Goal: Information Seeking & Learning: Learn about a topic

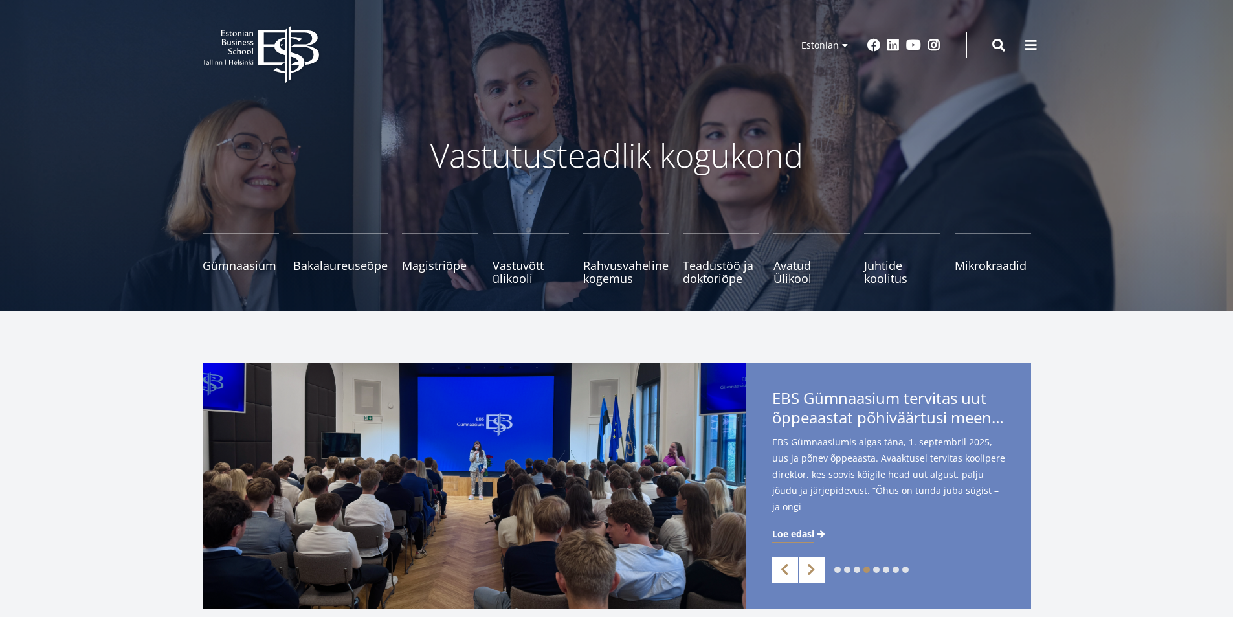
click at [1140, 439] on div "1 2 3 4 5 6 7 8 Previous Next Start ärimaailmas - Juhi oma tulevikku! Start äri…" at bounding box center [616, 486] width 1233 height 246
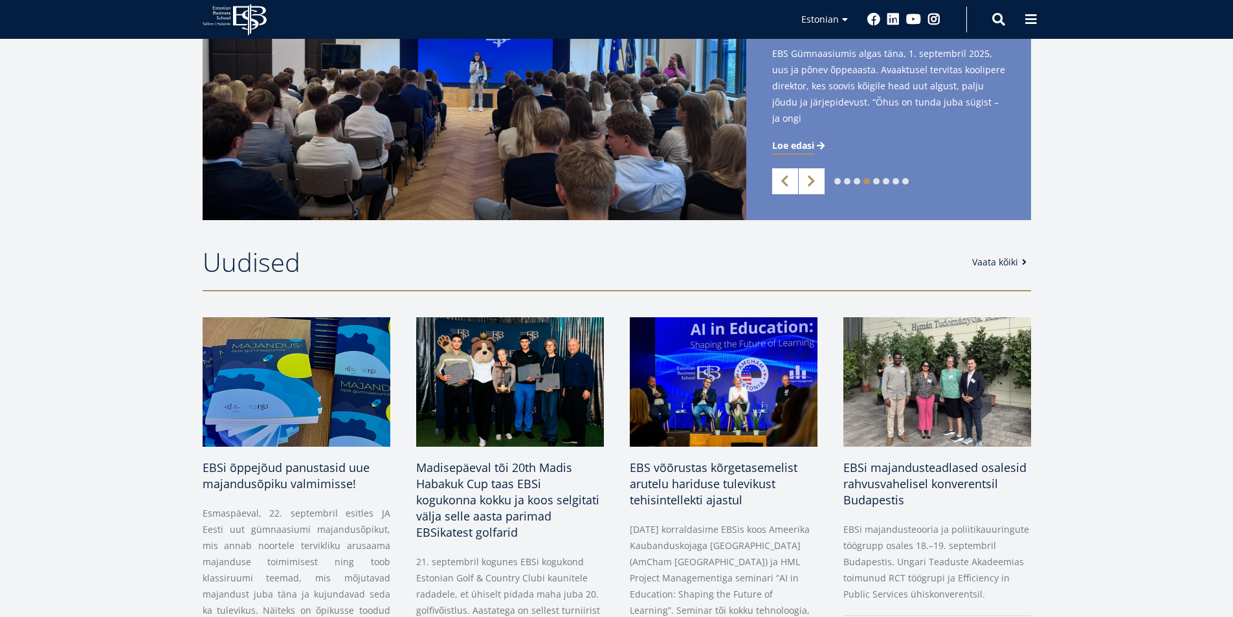
scroll to position [194, 0]
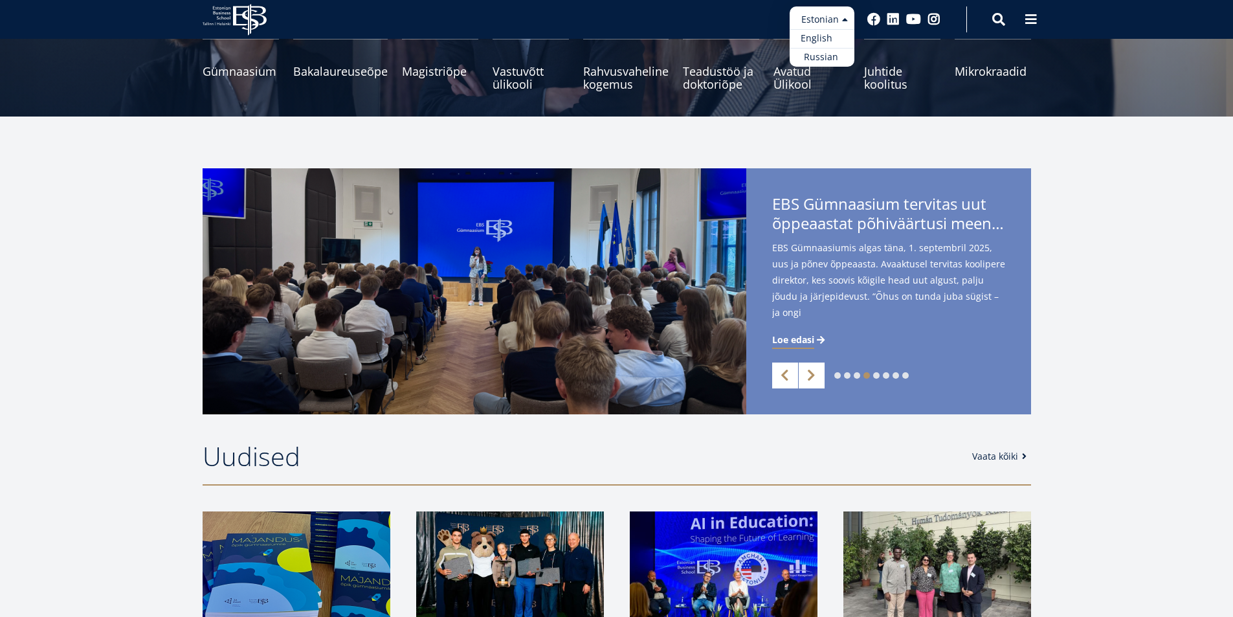
click at [822, 34] on link "English" at bounding box center [822, 38] width 65 height 19
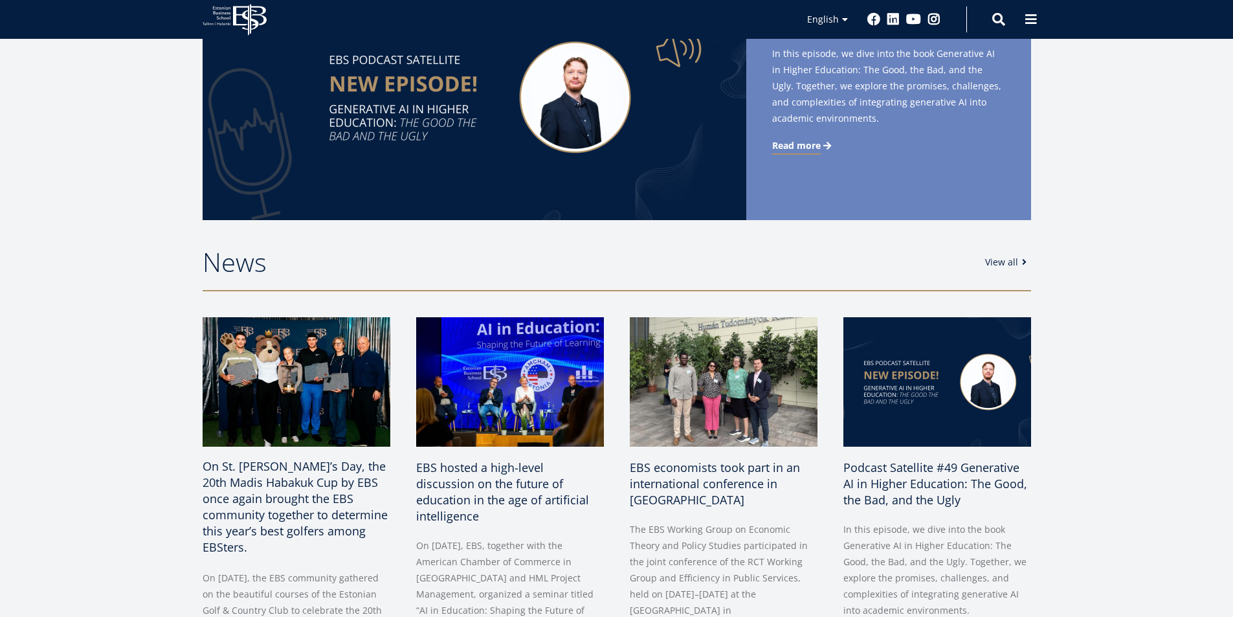
click at [288, 473] on span "On St. Matthew’s Day, the 20th Madis Habakuk Cup by EBS once again brought the …" at bounding box center [295, 506] width 185 height 96
click at [313, 467] on span "On St. Matthew’s Day, the 20th Madis Habakuk Cup by EBS once again brought the …" at bounding box center [295, 506] width 185 height 96
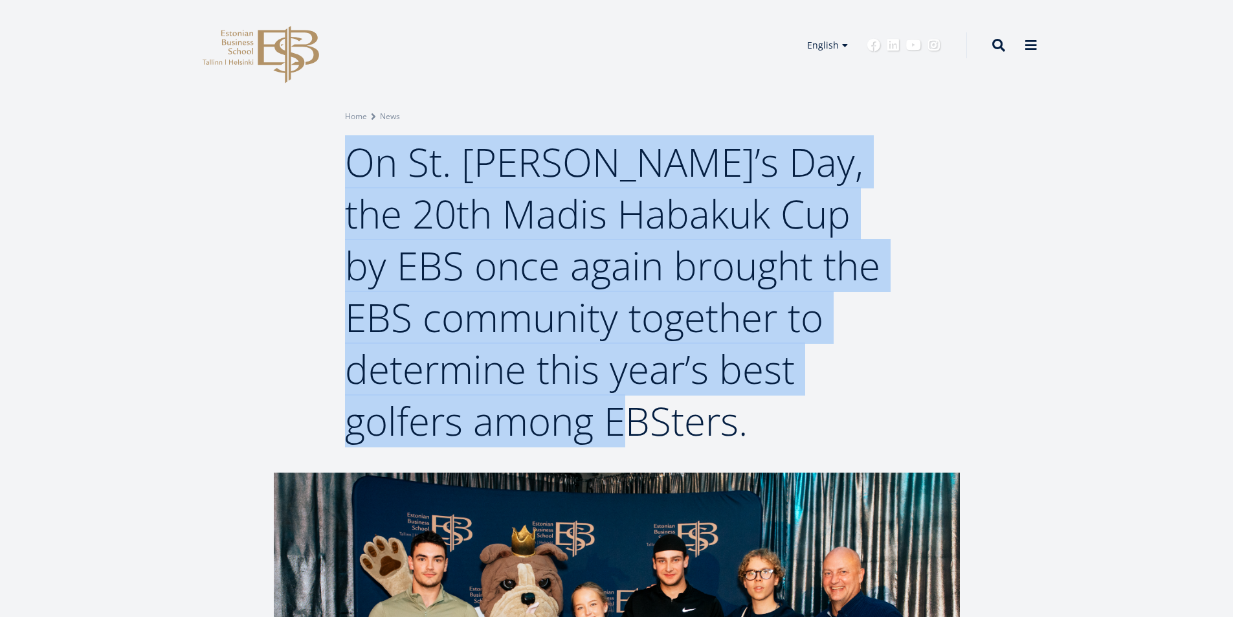
drag, startPoint x: 0, startPoint y: 0, endPoint x: 736, endPoint y: 412, distance: 843.5
click at [736, 412] on span "On St. [PERSON_NAME]’s Day, the 20th Madis Habakuk Cup by EBS once again brough…" at bounding box center [612, 291] width 535 height 312
copy span "On St. Matthew’s Day, the 20th Madis Habakuk Cup by EBS once again brought the …"
click at [963, 146] on div "Breadcrumb Home News On St. Matthew’s Day, the 20th Madis Habakuk Cup by EBS on…" at bounding box center [616, 236] width 1233 height 473
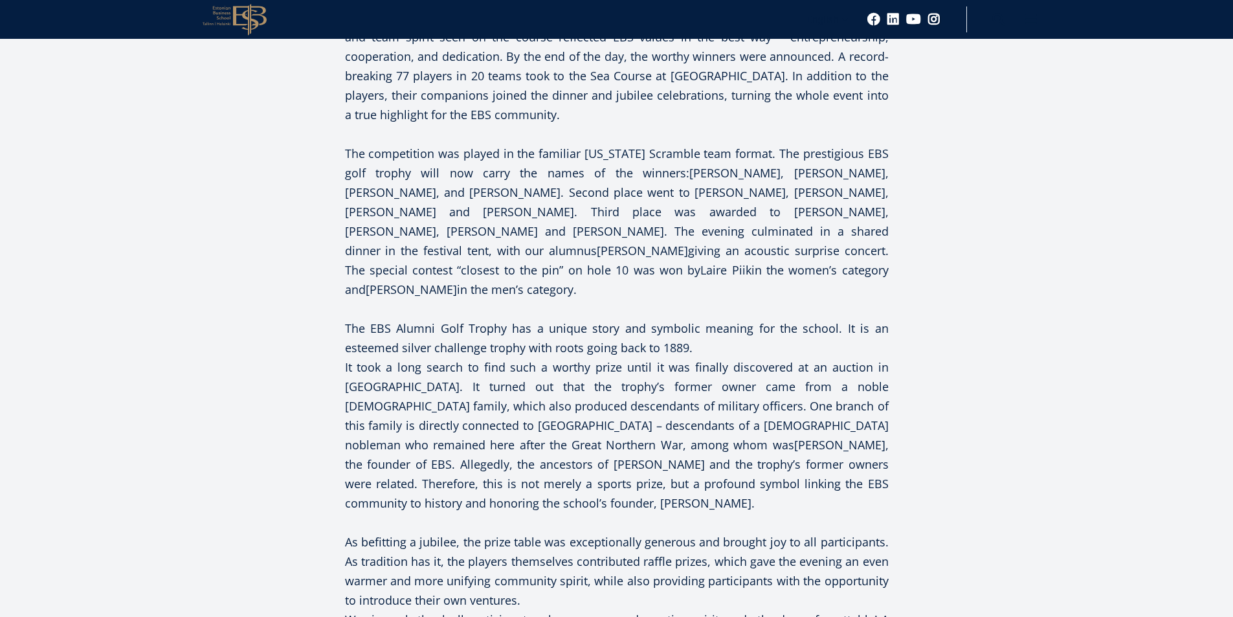
scroll to position [1165, 0]
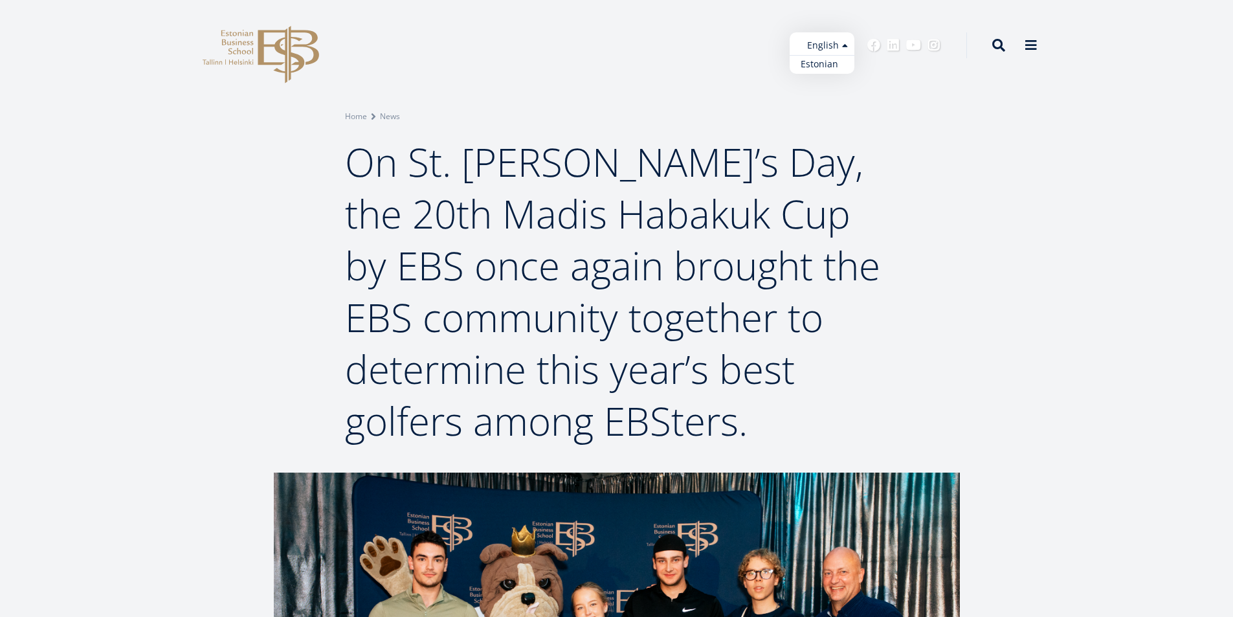
click at [822, 63] on link "Estonian" at bounding box center [822, 64] width 65 height 19
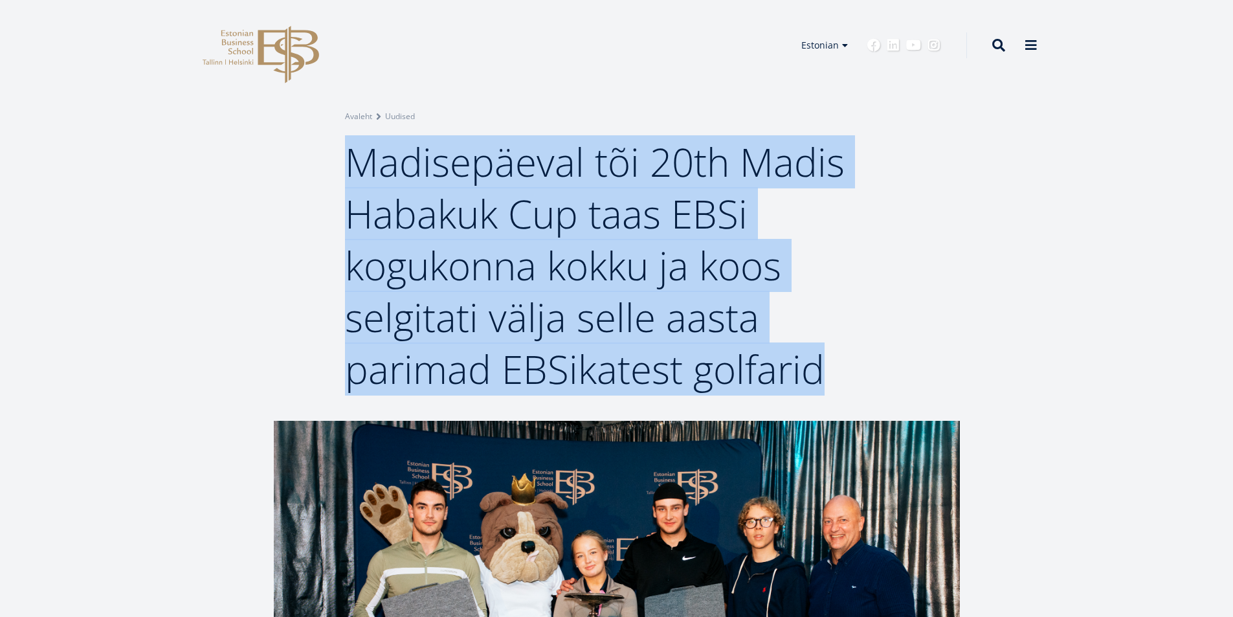
drag, startPoint x: 352, startPoint y: 162, endPoint x: 817, endPoint y: 365, distance: 507.1
click at [817, 365] on span "Madisepäeval tõi 20th Madis Habakuk Cup taas EBSi kogukonna kokku ja koos selgi…" at bounding box center [595, 265] width 500 height 260
copy span "Madisepäeval tõi 20th Madis Habakuk Cup taas EBSi kogukonna kokku ja koos selgi…"
click at [908, 123] on div "Breadcrumb Avaleht Uudised Madisepäeval tõi 20th Madis Habakuk Cup taas EBSi ko…" at bounding box center [616, 252] width 647 height 285
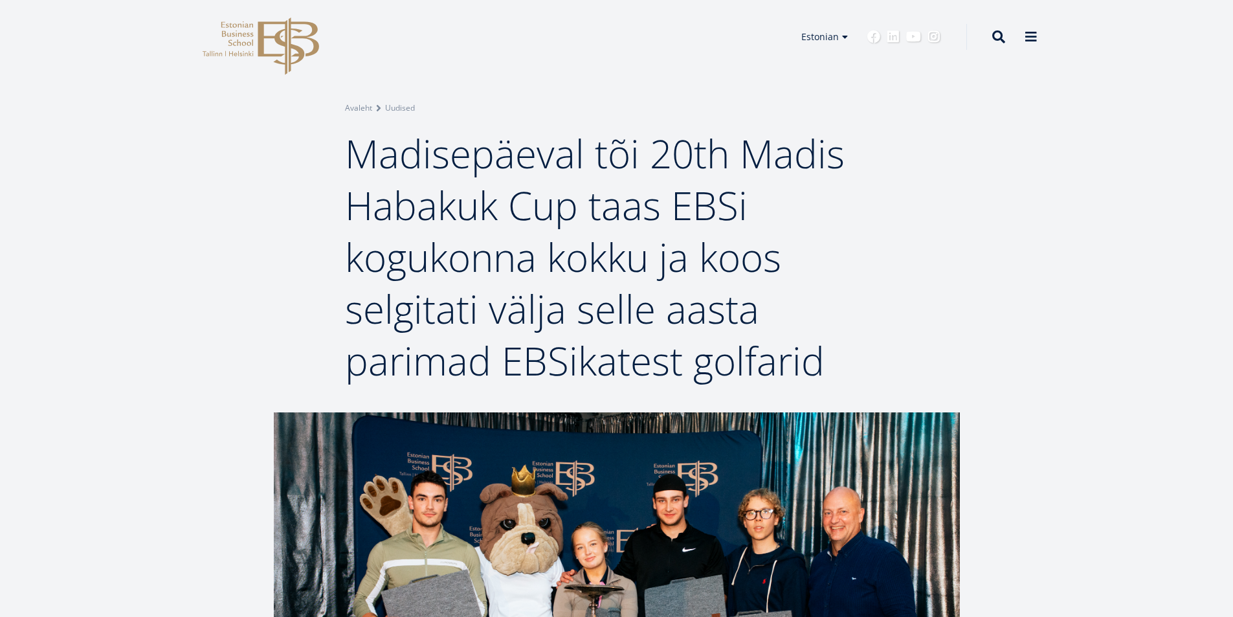
scroll to position [65, 0]
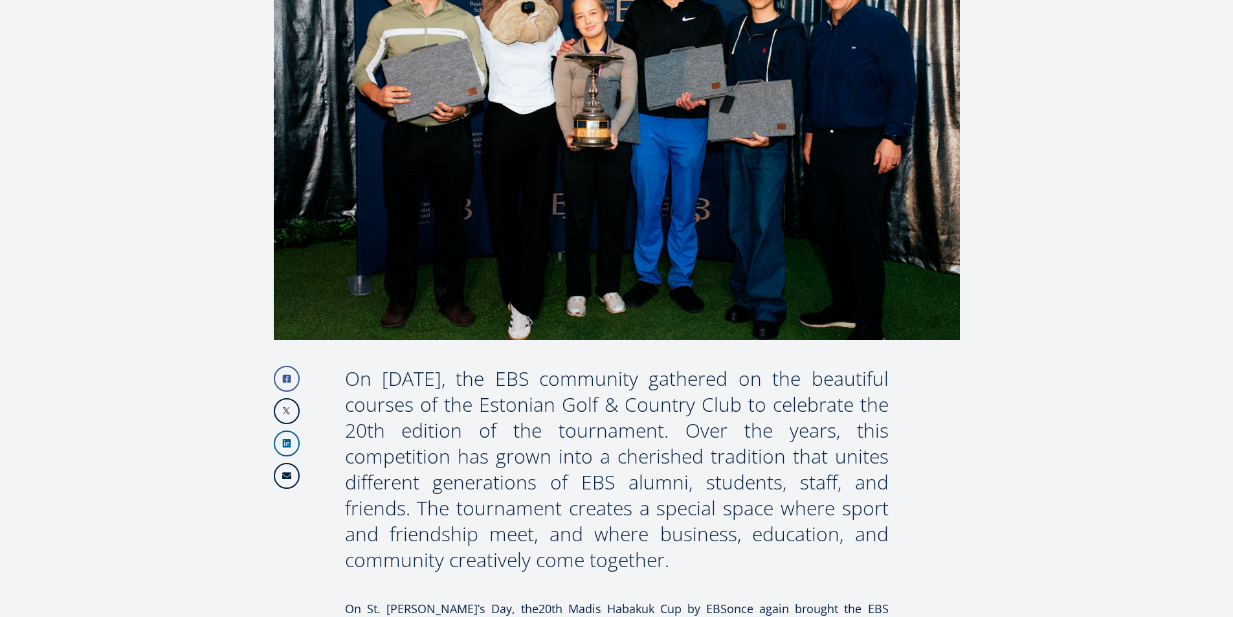
scroll to position [777, 0]
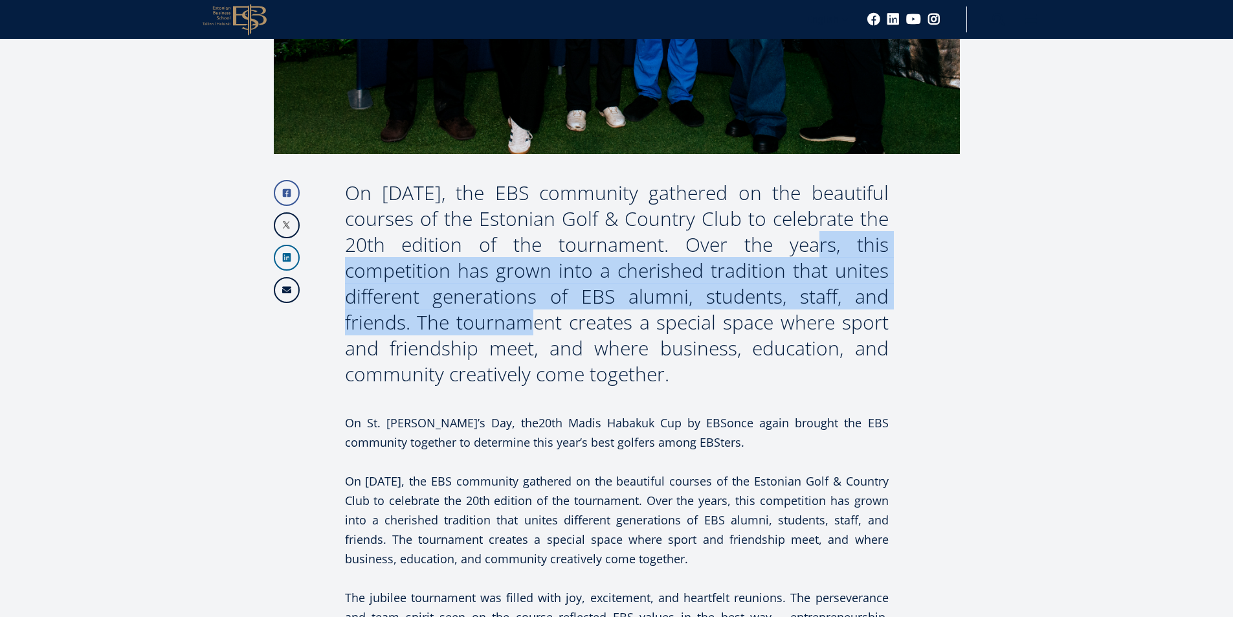
drag, startPoint x: 752, startPoint y: 242, endPoint x: 408, endPoint y: 330, distance: 354.9
click at [408, 330] on div "On [DATE], the EBS community gathered on the beautiful courses of the Estonian …" at bounding box center [617, 283] width 544 height 207
copy div "Over the years, this competition has grown into a cherished tradition that unit…"
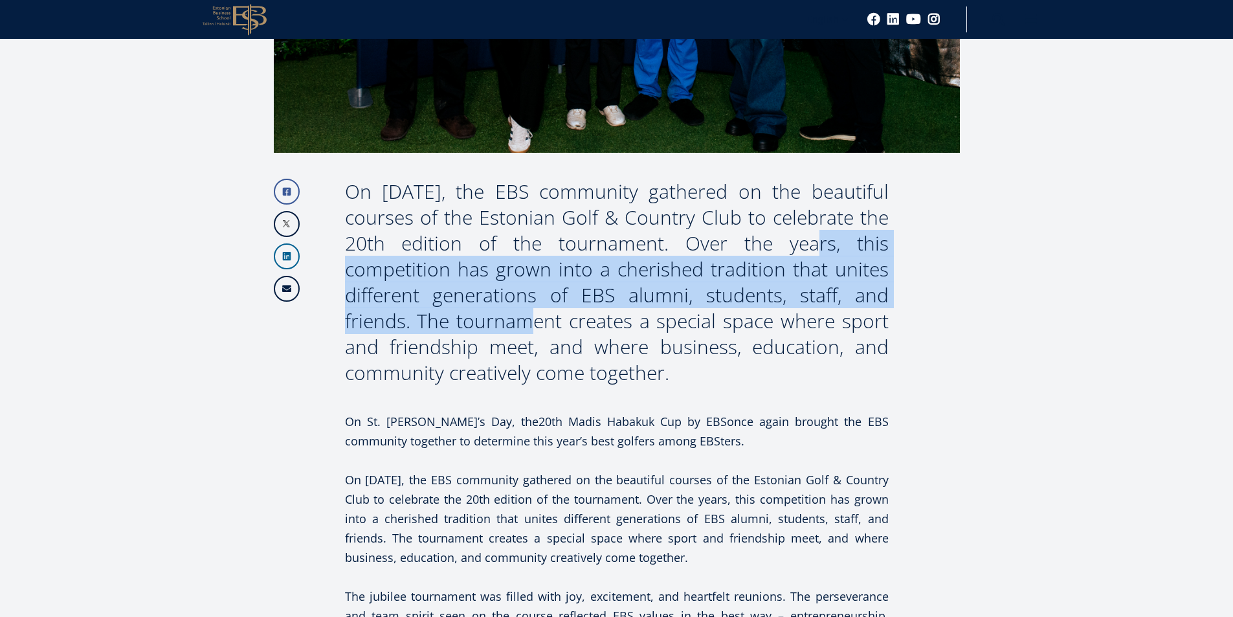
scroll to position [570, 0]
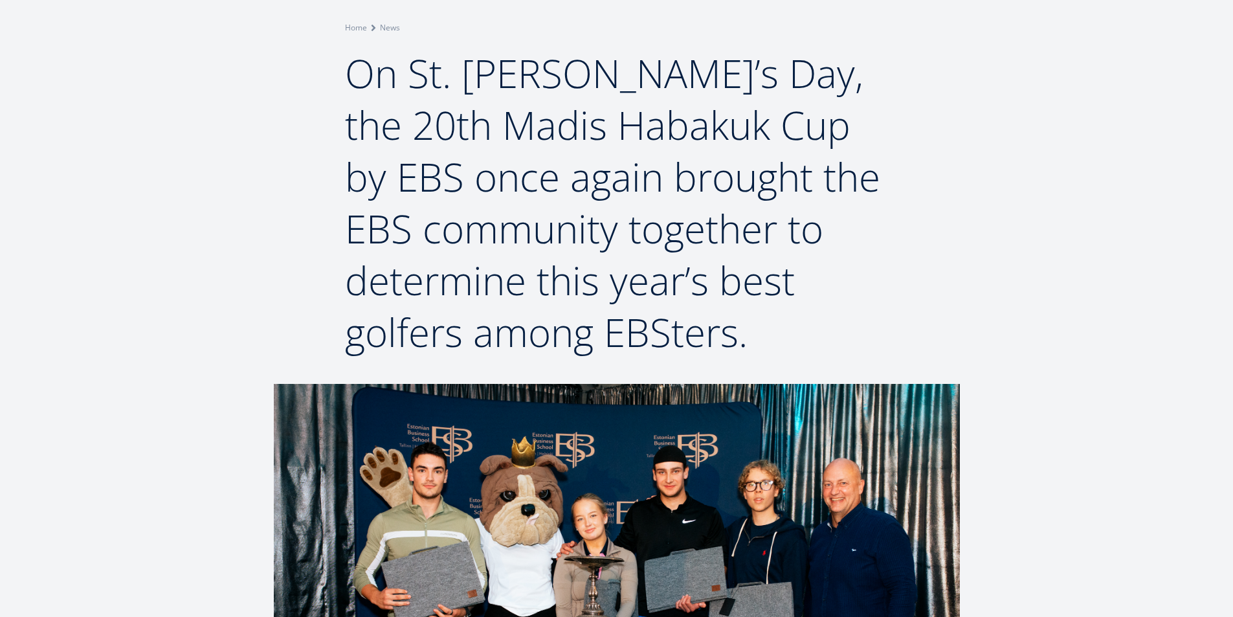
scroll to position [13, 0]
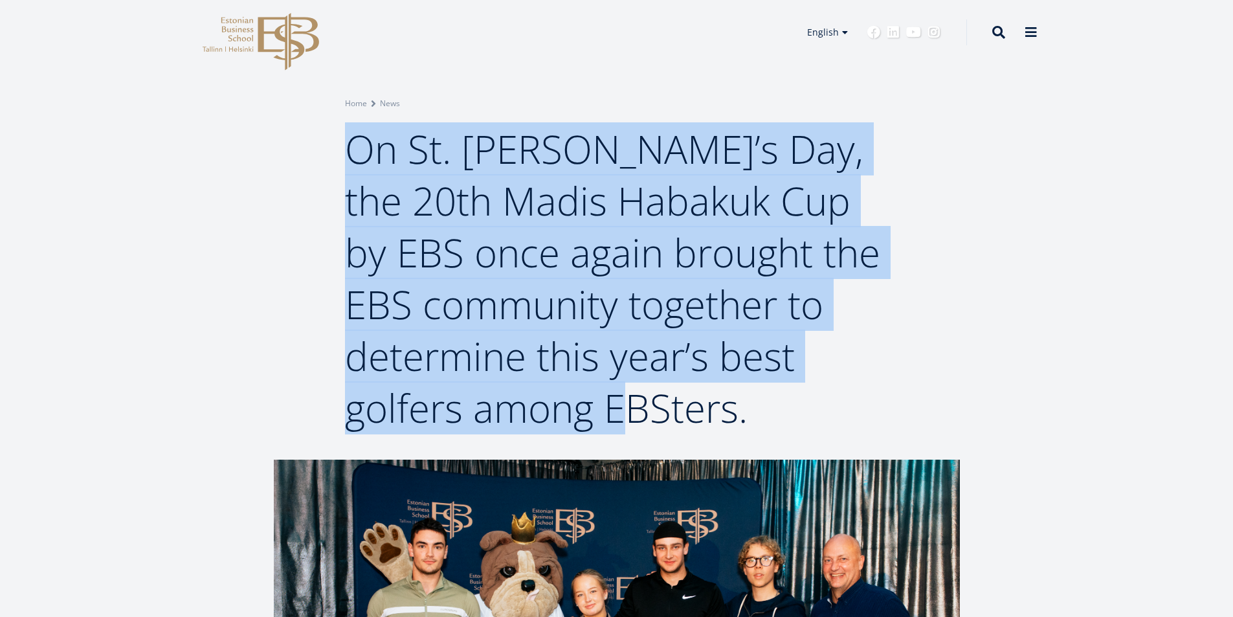
drag, startPoint x: 350, startPoint y: 142, endPoint x: 730, endPoint y: 396, distance: 457.6
click at [730, 396] on span "On St. [PERSON_NAME]’s Day, the 20th Madis Habakuk Cup by EBS once again brough…" at bounding box center [612, 278] width 535 height 312
copy span "On St. Matthew’s Day, the 20th Madis Habakuk Cup by EBS once again brought the …"
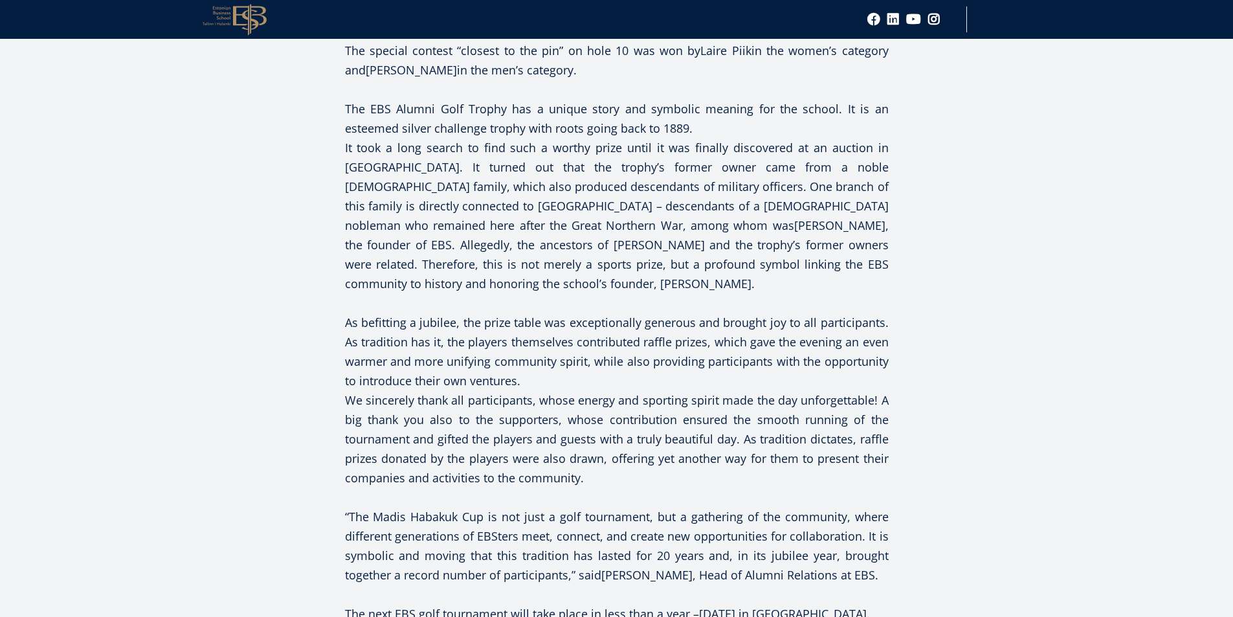
scroll to position [1761, 0]
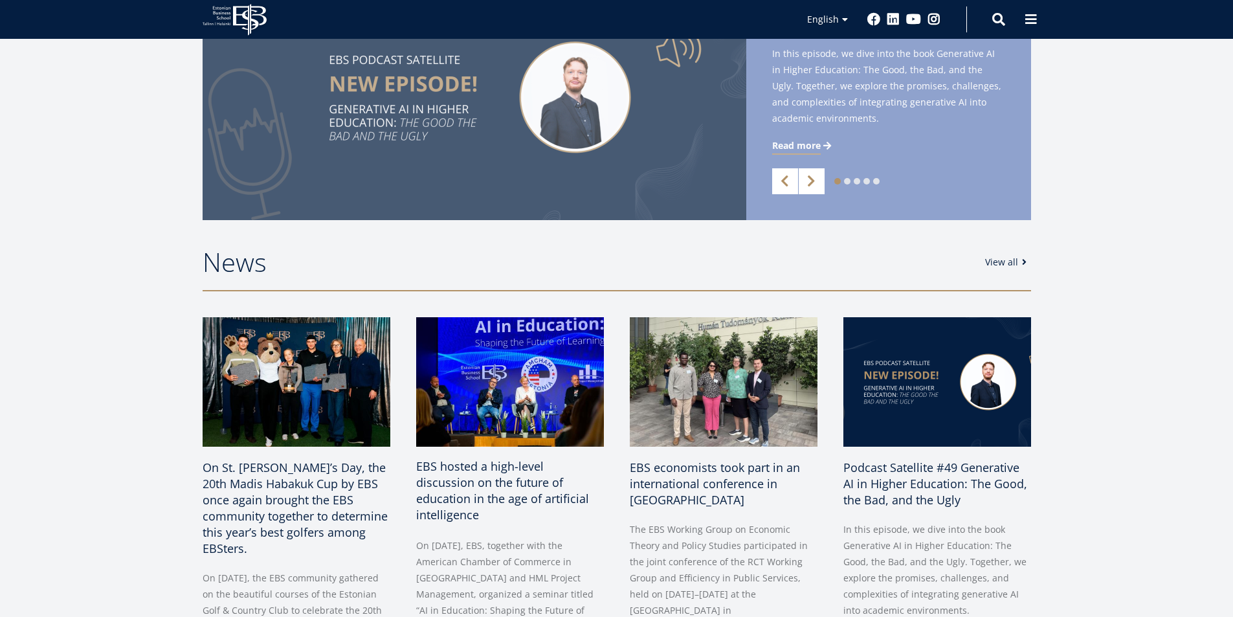
click at [510, 483] on span "EBS hosted a high-level discussion on the future of education in the age of art…" at bounding box center [502, 490] width 173 height 64
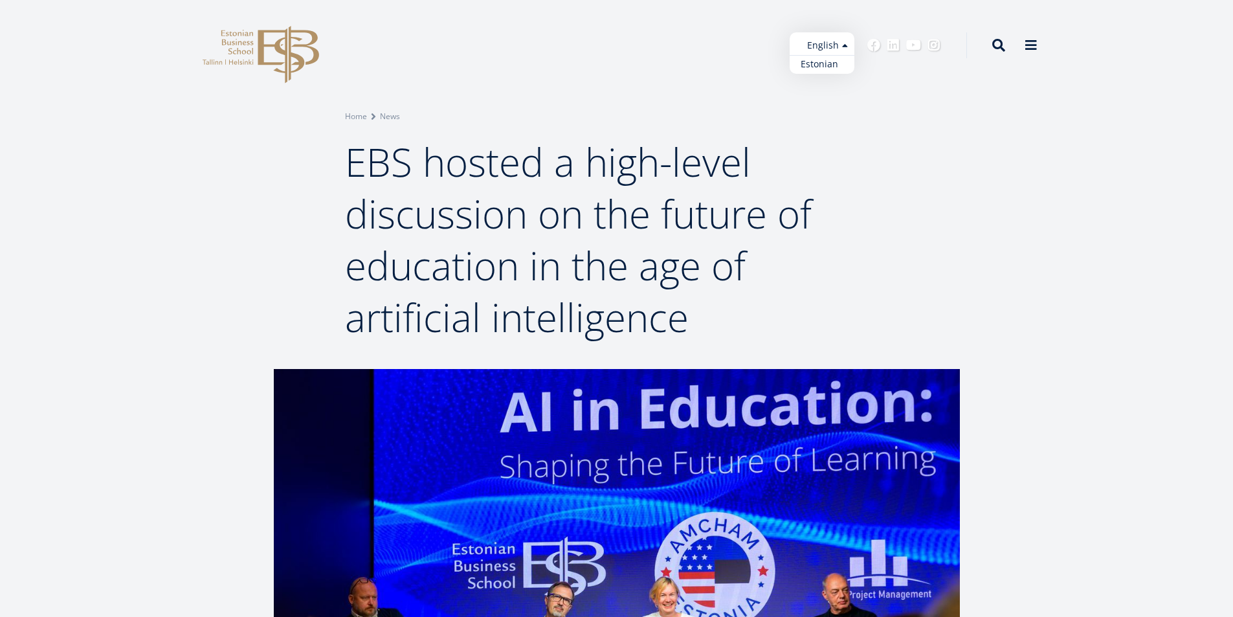
click at [815, 72] on link "Estonian" at bounding box center [822, 64] width 65 height 19
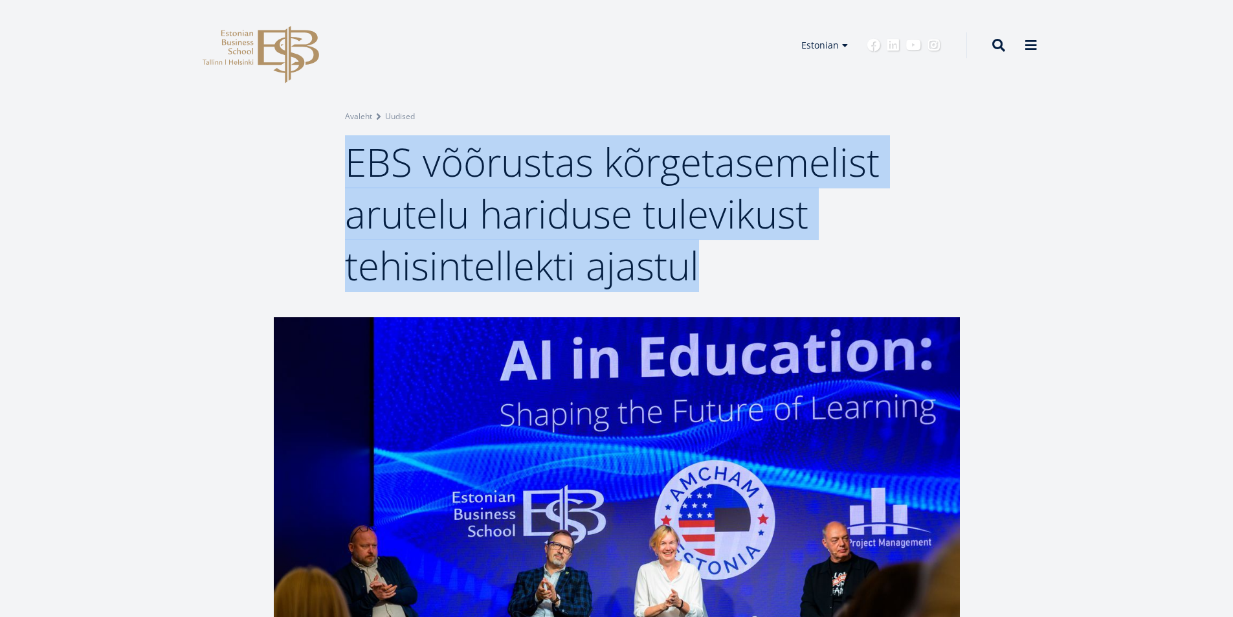
drag, startPoint x: 352, startPoint y: 162, endPoint x: 721, endPoint y: 253, distance: 380.6
click at [721, 253] on h1 "EBS võõrustas kõrgetasemelist arutelu hariduse tulevikust tehisintellekti ajast…" at bounding box center [617, 213] width 544 height 155
copy span "EBS võõrustas kõrgetasemelist arutelu hariduse tulevikust tehisintellekti ajast…"
click at [806, 62] on link "English" at bounding box center [822, 64] width 65 height 19
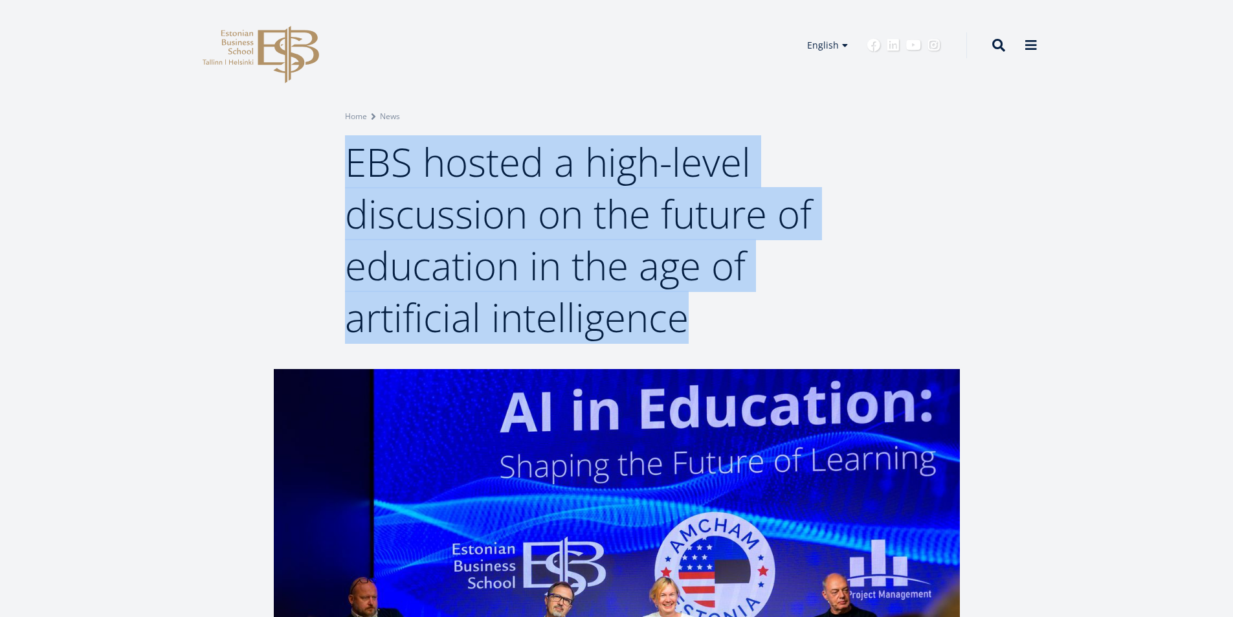
drag, startPoint x: 351, startPoint y: 161, endPoint x: 678, endPoint y: 311, distance: 359.8
click at [678, 311] on span "EBS hosted a high-level discussion on the future of education in the age of art…" at bounding box center [578, 239] width 467 height 208
copy span "EBS hosted a high-level discussion on the future of education in the age of art…"
click at [904, 233] on div "Breadcrumb Home News EBS hosted a high-level discussion on the future of educat…" at bounding box center [616, 226] width 647 height 233
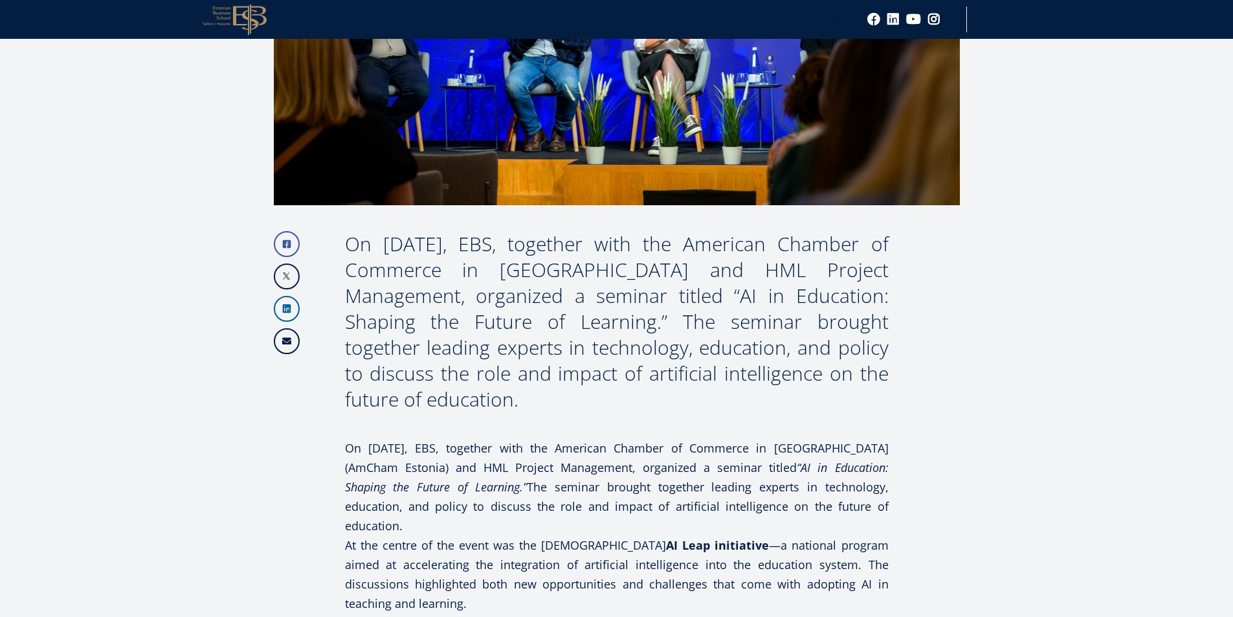
scroll to position [759, 0]
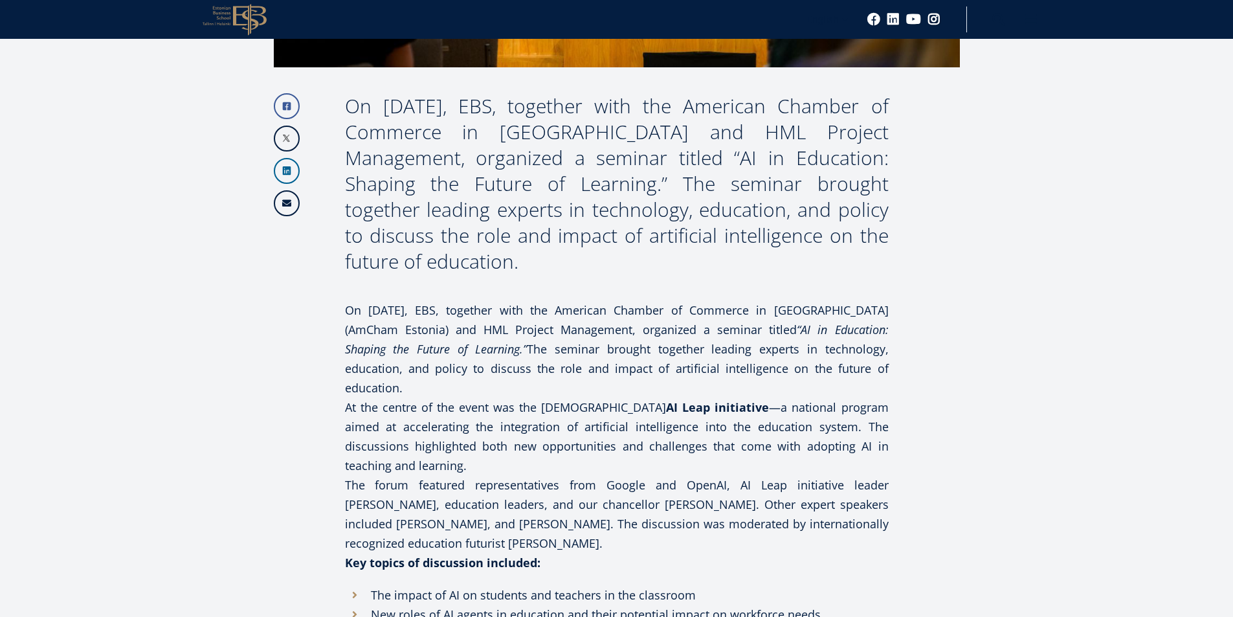
drag, startPoint x: 456, startPoint y: 319, endPoint x: 820, endPoint y: 342, distance: 364.6
click at [820, 342] on p "On September 18, EBS, together with the American Chamber of Commerce in Estonia…" at bounding box center [617, 348] width 544 height 97
copy p "The seminar brought together leading experts in technology, education, and poli…"
click at [623, 404] on p "At the centre of the event was the Estonian AI Leap initiative —a national prog…" at bounding box center [617, 437] width 544 height 78
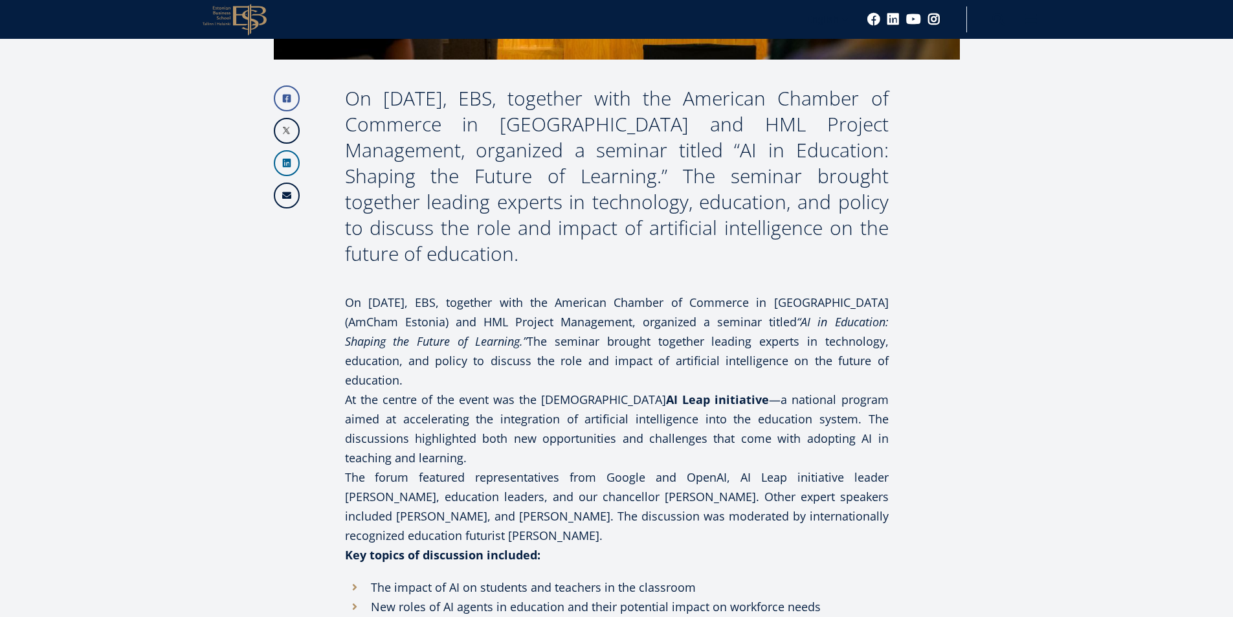
scroll to position [940, 0]
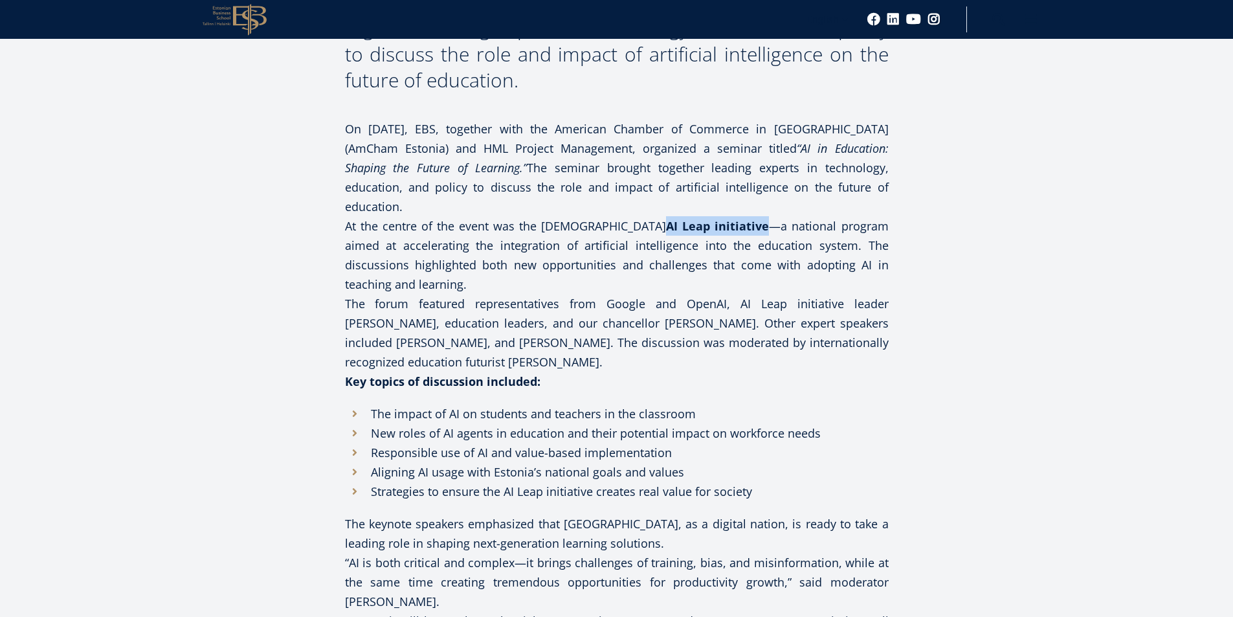
drag, startPoint x: 608, startPoint y: 179, endPoint x: 709, endPoint y: 179, distance: 101.0
click at [709, 218] on strong "AI Leap initiative" at bounding box center [717, 226] width 103 height 16
copy strong "AI Leap initiative"
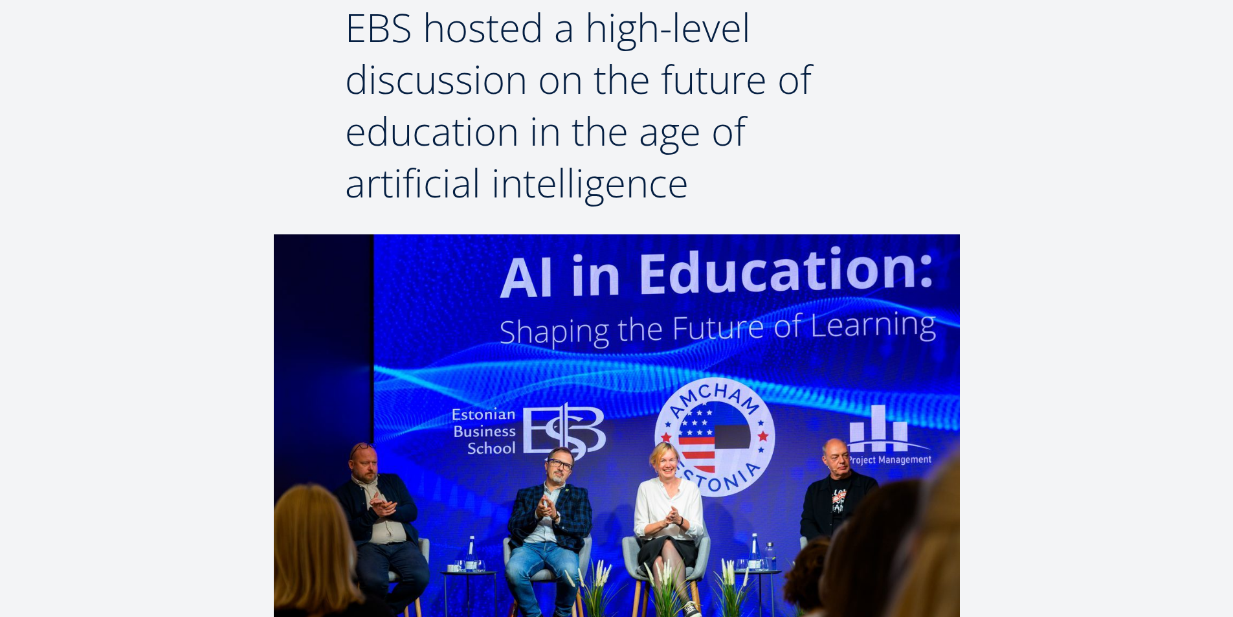
scroll to position [0, 0]
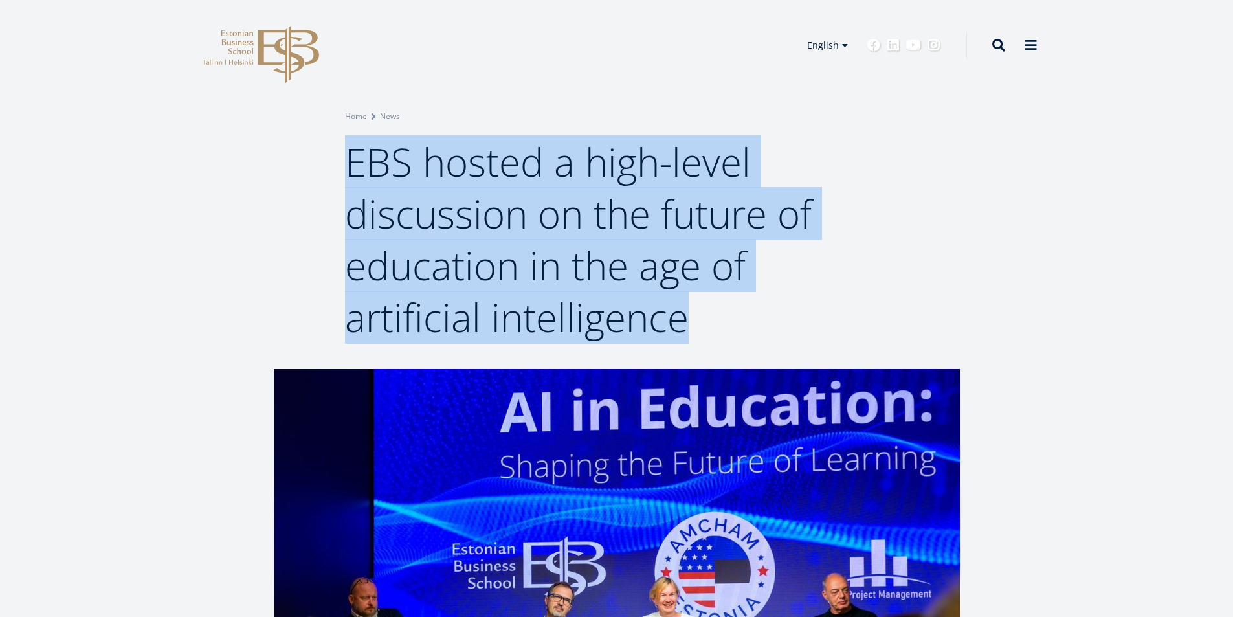
drag, startPoint x: 349, startPoint y: 164, endPoint x: 684, endPoint y: 315, distance: 368.0
click at [684, 315] on span "EBS hosted a high-level discussion on the future of education in the age of art…" at bounding box center [578, 239] width 467 height 208
copy span "EBS hosted a high-level discussion on the future of education in the age of art…"
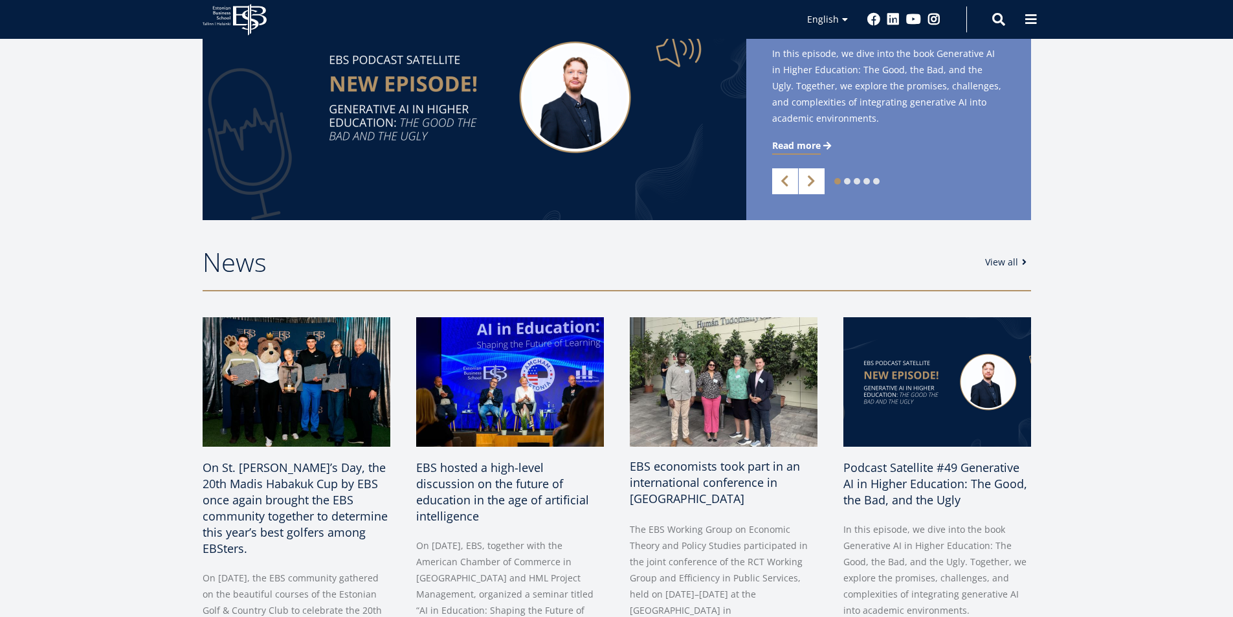
click at [686, 463] on span "EBS economists took part in an international conference in [GEOGRAPHIC_DATA]" at bounding box center [715, 482] width 170 height 48
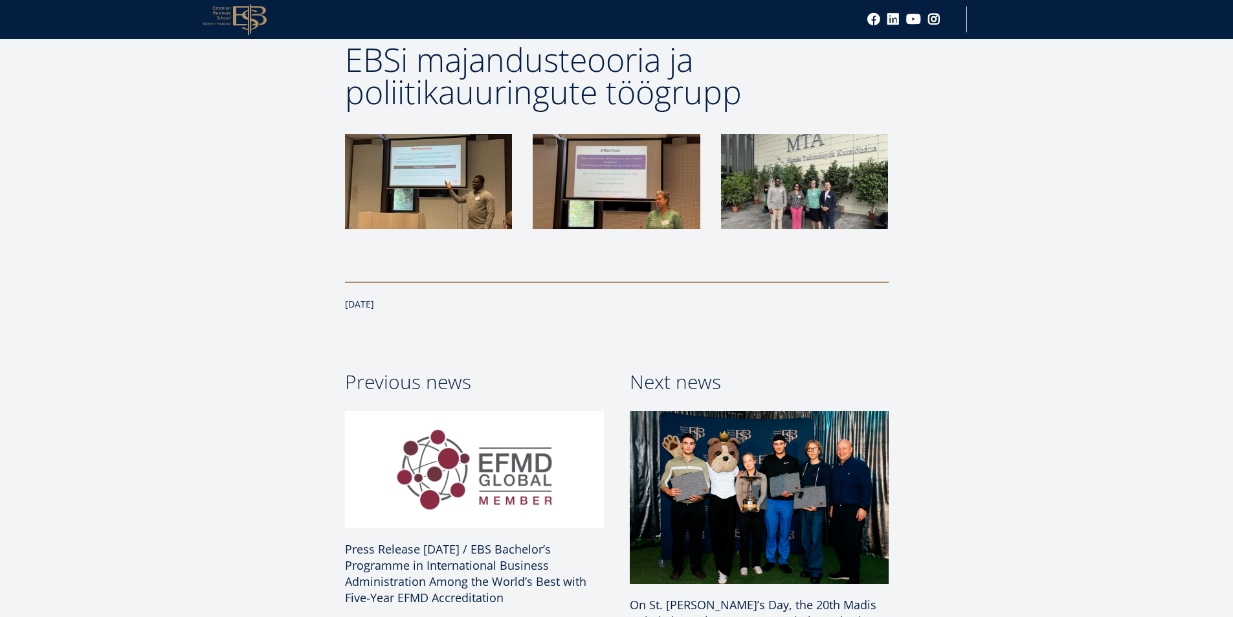
scroll to position [1062, 0]
